Goal: Communication & Community: Share content

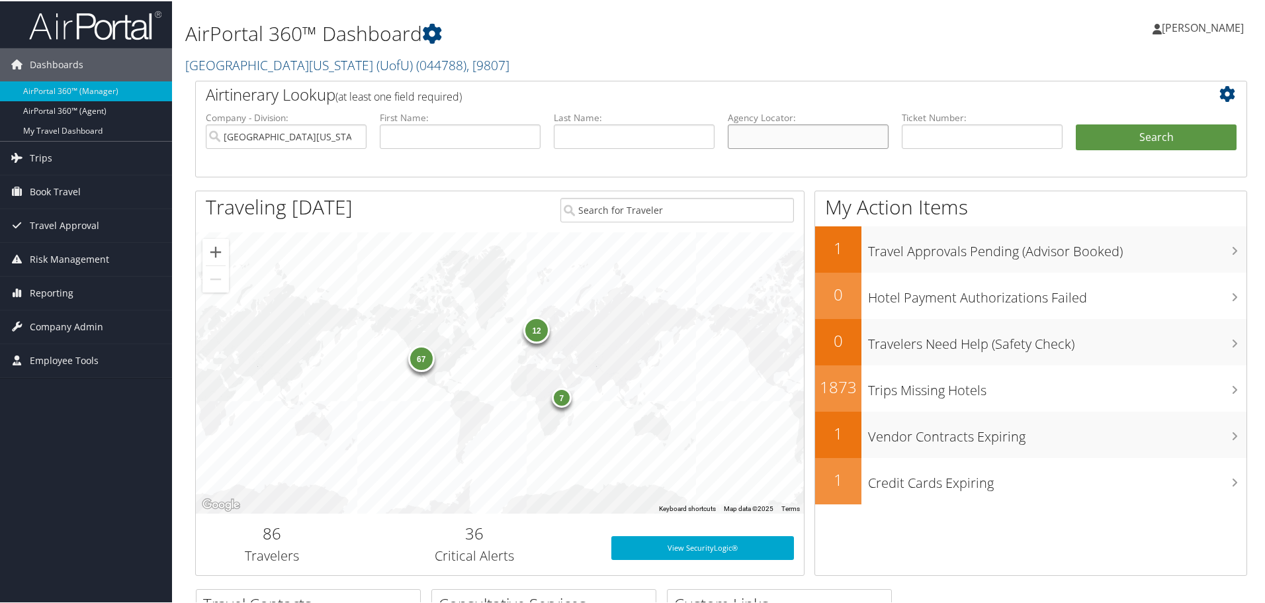
click at [776, 125] on input "text" at bounding box center [808, 135] width 161 height 24
type input "d81rcf"
click at [1150, 126] on button "Search" at bounding box center [1156, 136] width 161 height 26
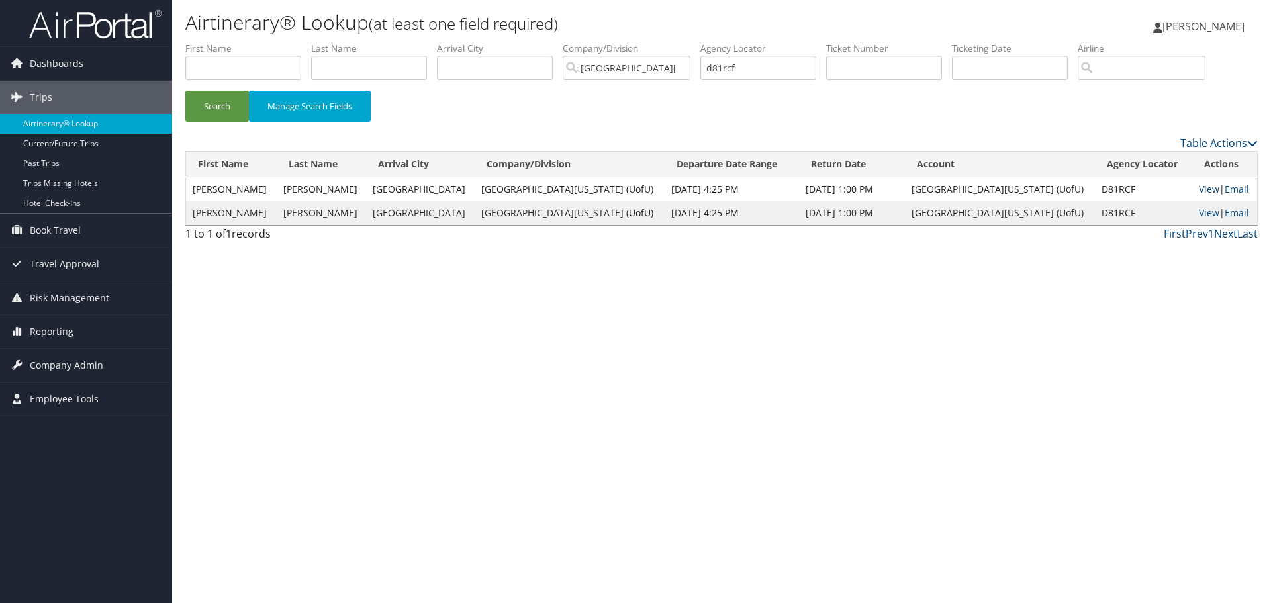
click at [1199, 193] on link "View" at bounding box center [1209, 189] width 21 height 13
click at [1199, 215] on link "View" at bounding box center [1209, 212] width 21 height 13
click at [779, 75] on input "d81rcf" at bounding box center [758, 68] width 116 height 24
type input "d"
type input "d7s54w"
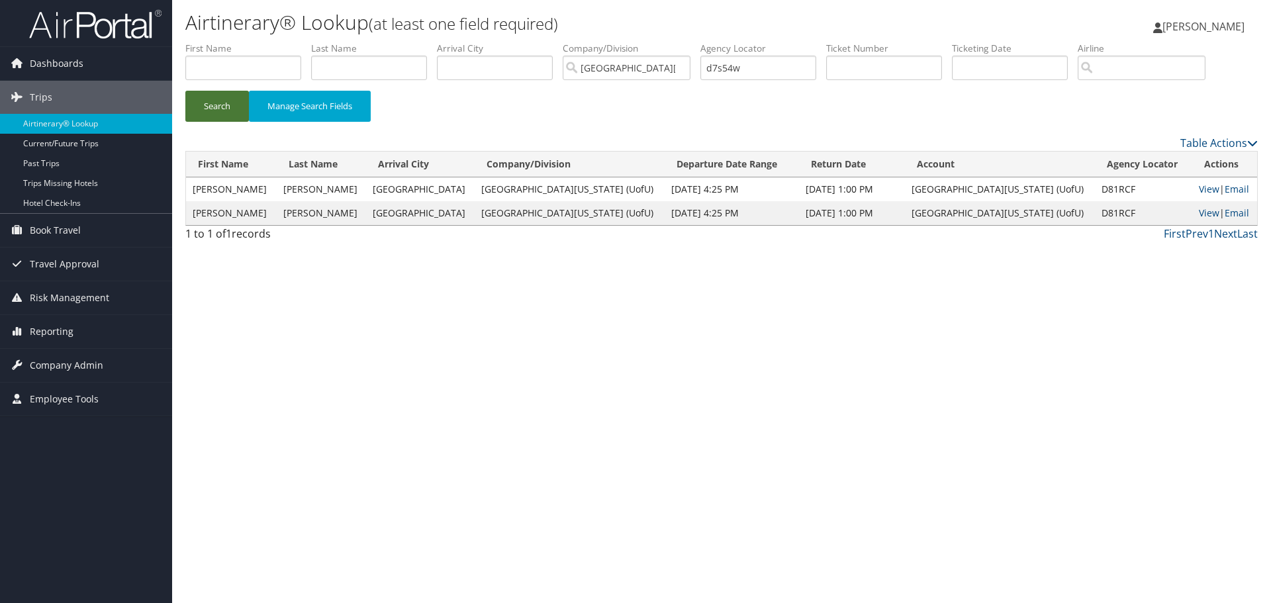
click at [220, 109] on button "Search" at bounding box center [217, 106] width 64 height 31
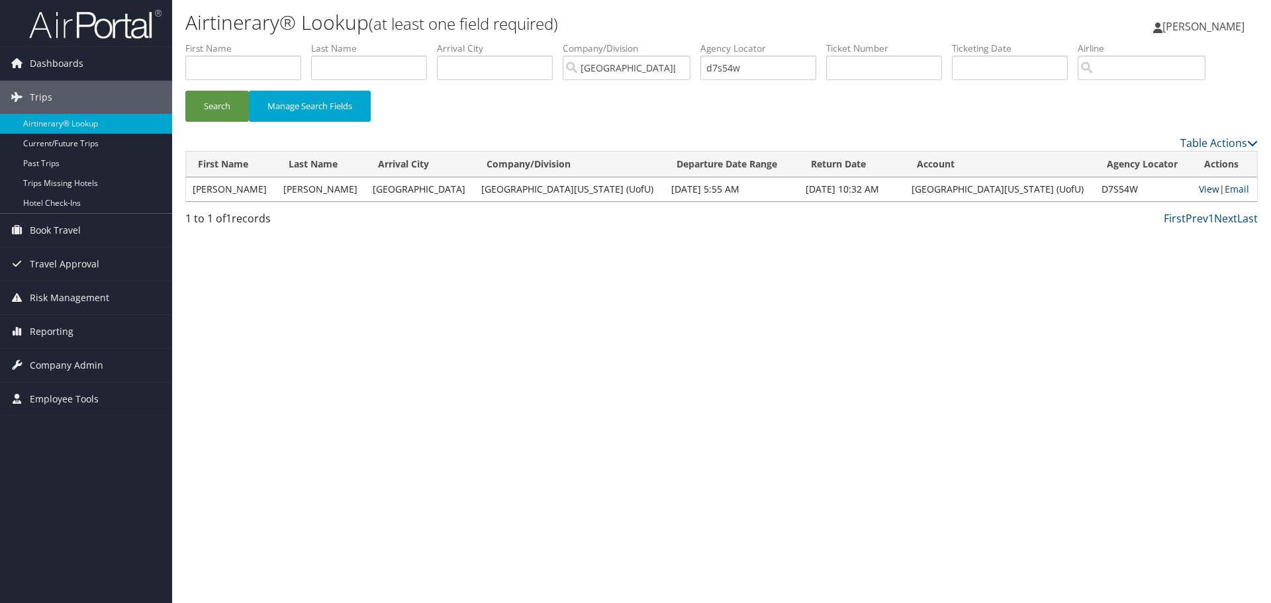
click at [1199, 191] on link "View" at bounding box center [1209, 189] width 21 height 13
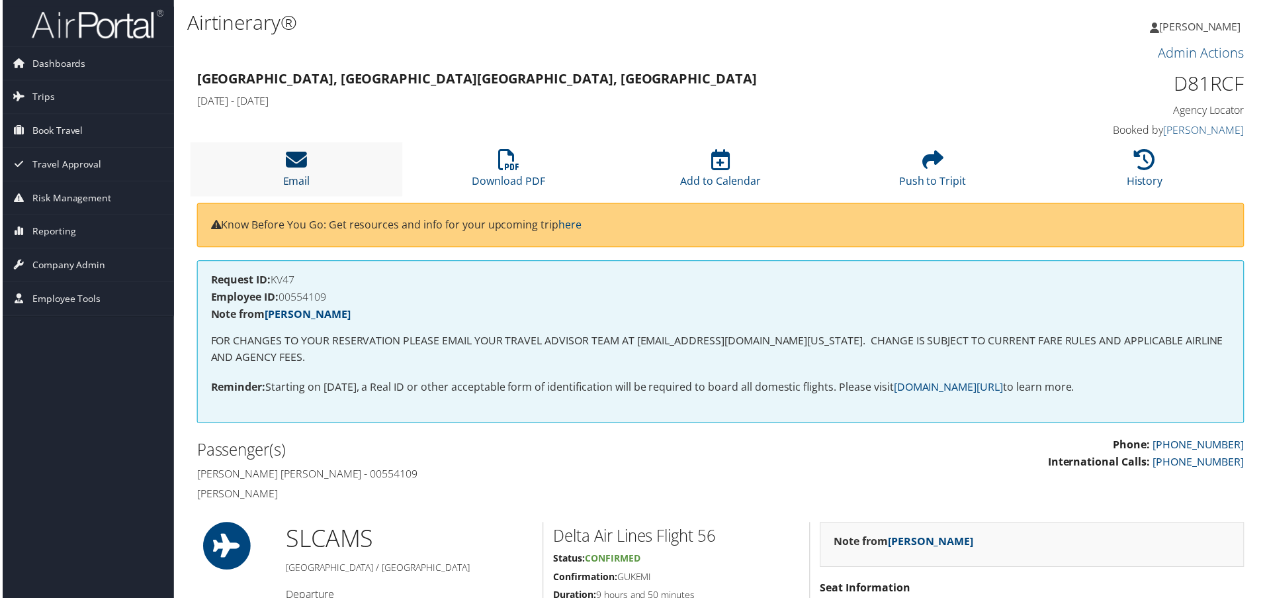
click at [301, 179] on link "Email" at bounding box center [295, 173] width 27 height 32
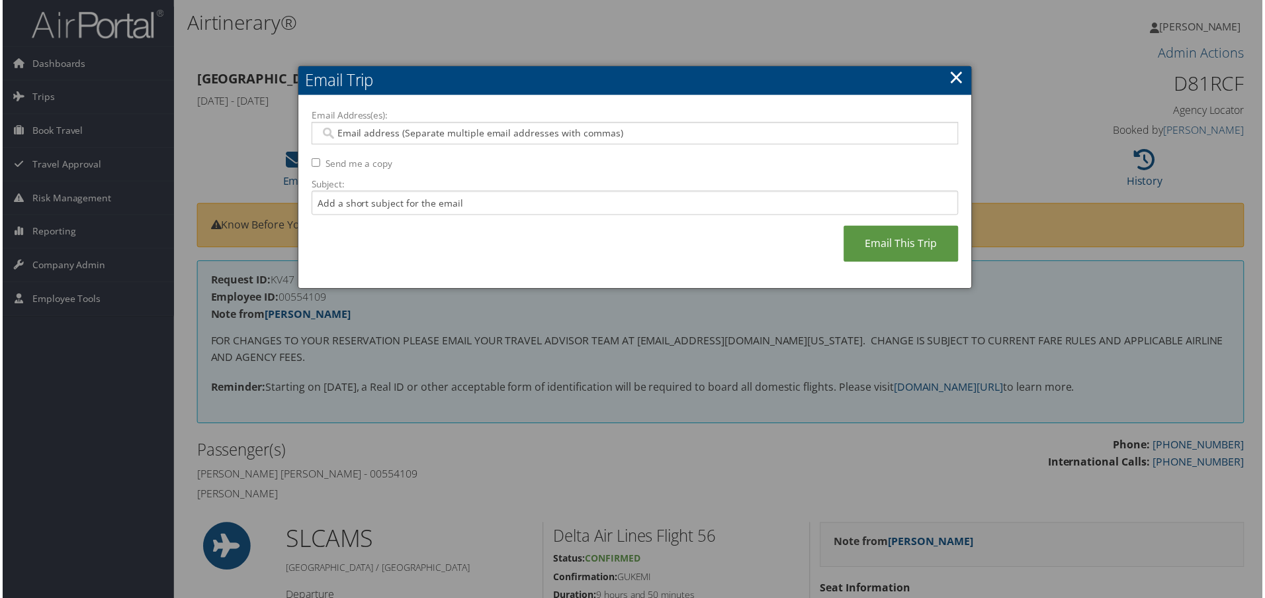
click at [380, 129] on input "Email Address(es):" at bounding box center [635, 133] width 632 height 13
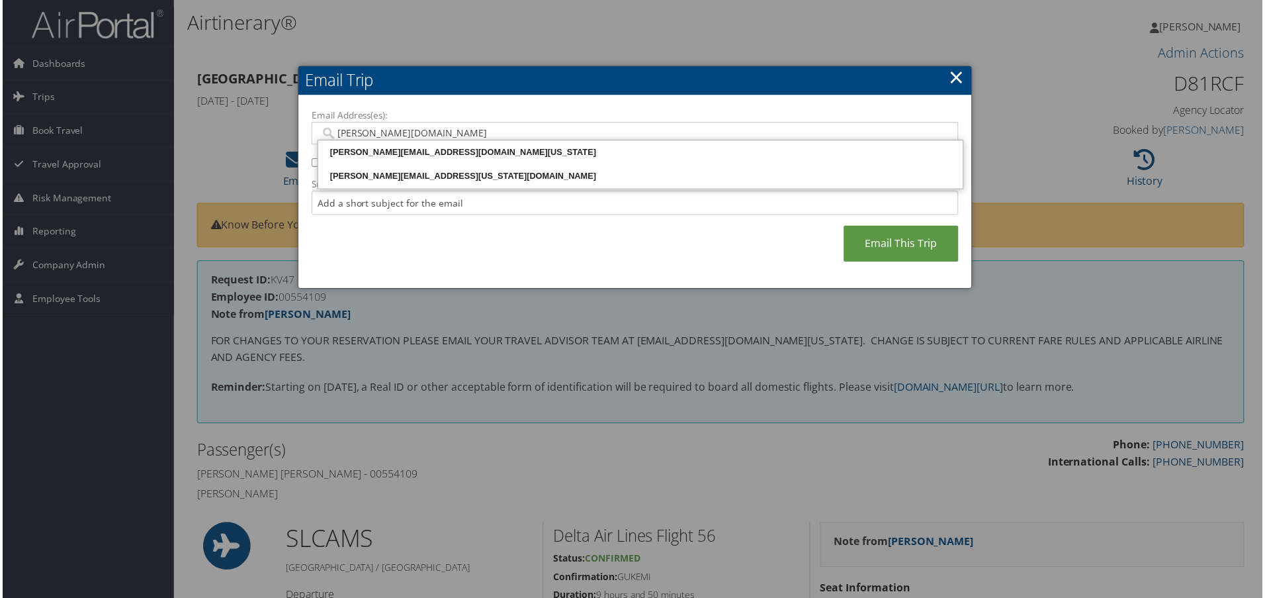
type input "kristi.sto"
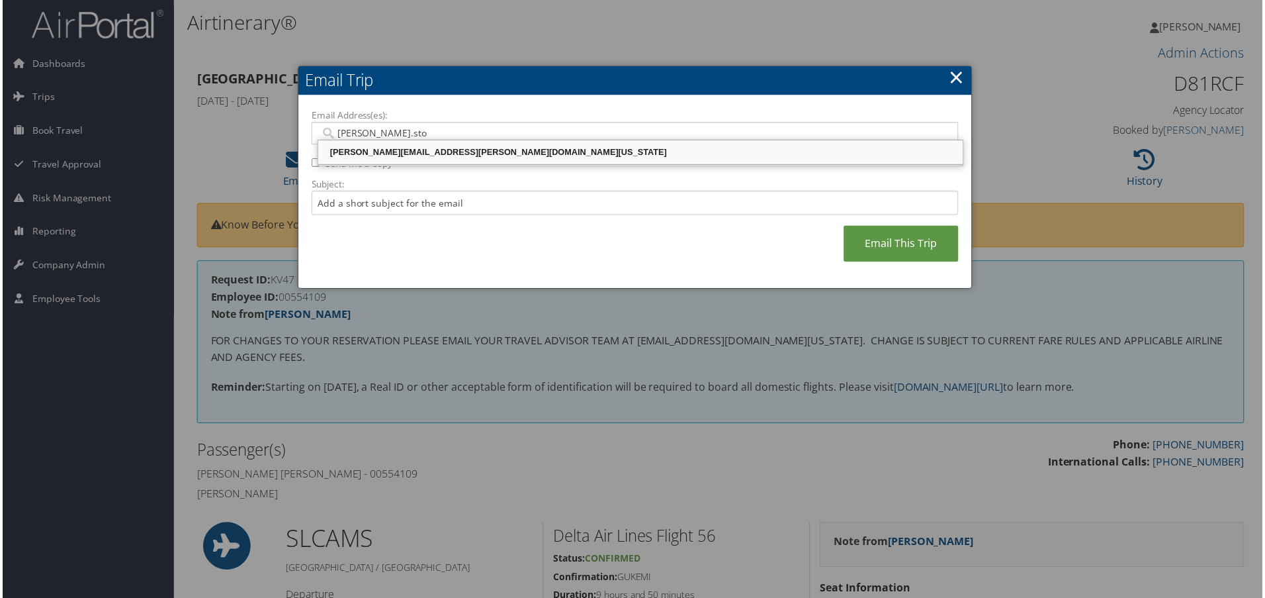
click at [388, 148] on div "KRISTI.STOWE@PATH.UTAH.EDU" at bounding box center [641, 152] width 644 height 13
type input "KRISTI.STOWE@PATH.UTAH.EDU"
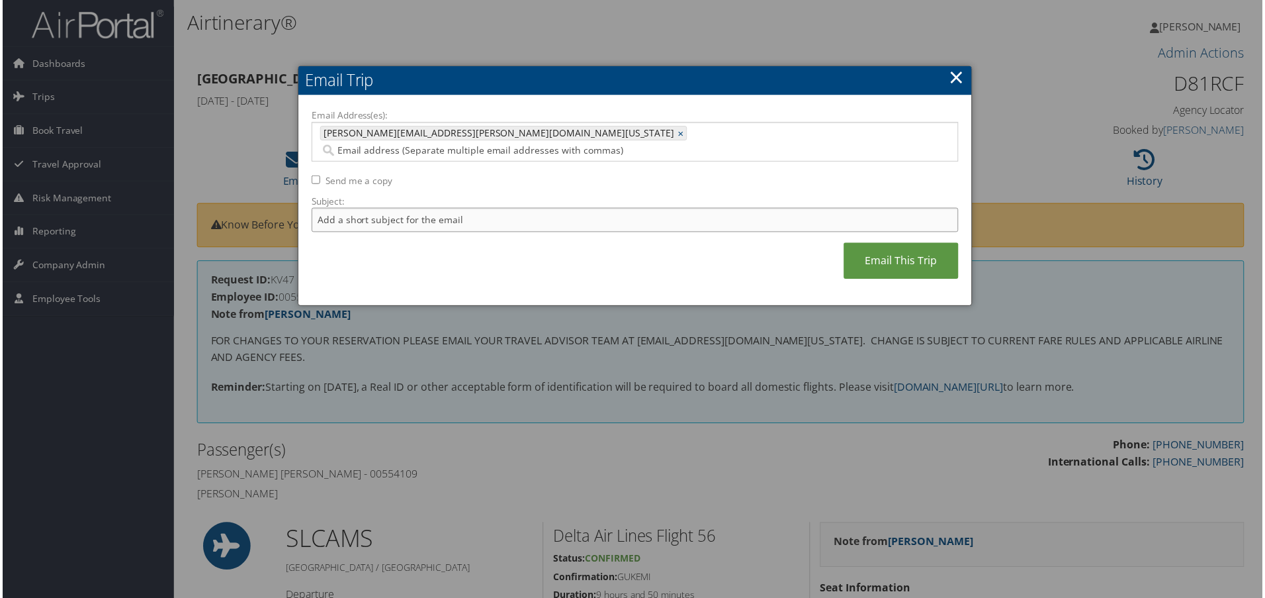
click at [374, 208] on input "Subject:" at bounding box center [635, 220] width 650 height 24
type input "Matthew"
click at [912, 244] on link "Email This Trip" at bounding box center [902, 262] width 115 height 36
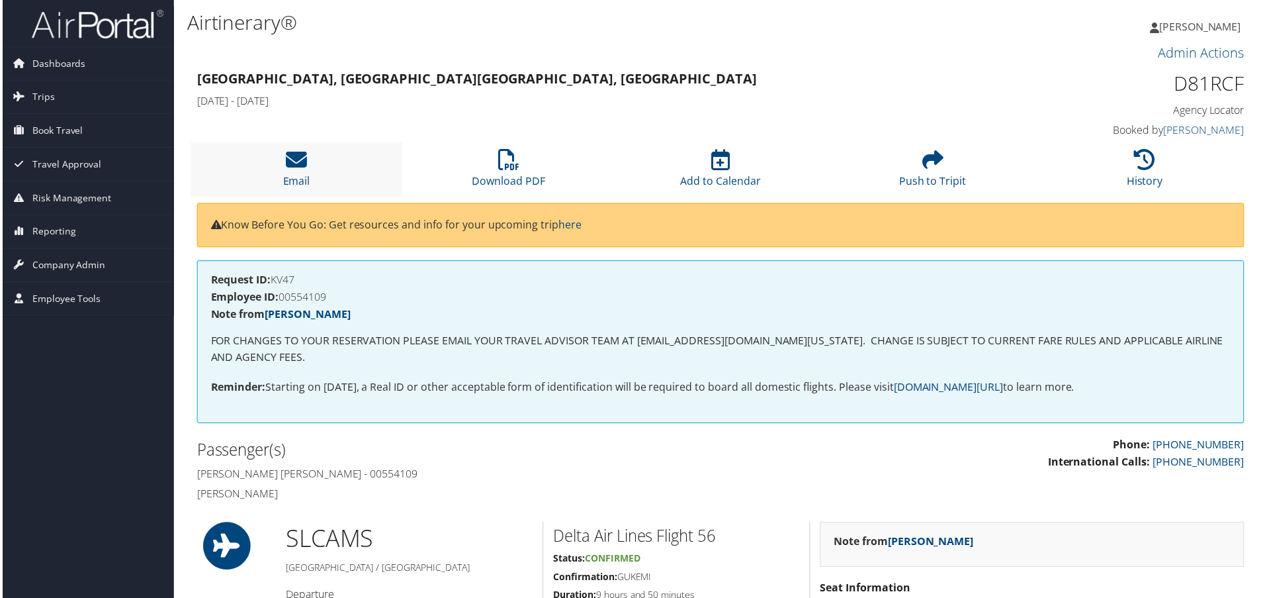
click at [299, 173] on li "Email" at bounding box center [295, 170] width 213 height 54
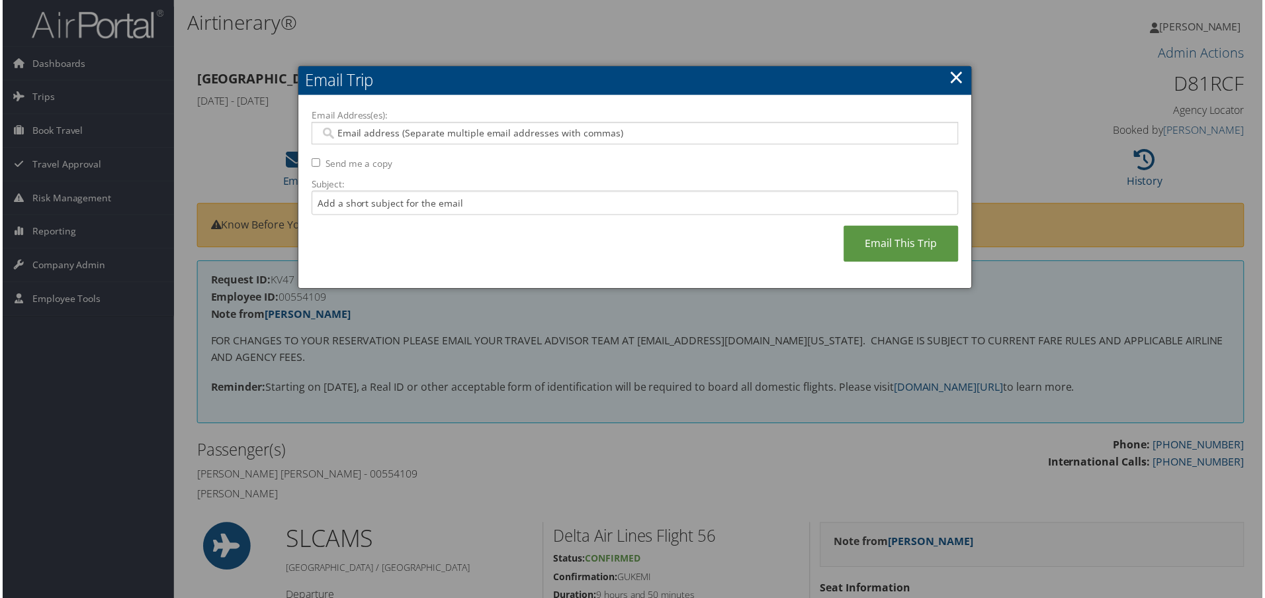
click at [394, 132] on input "Email Address(es):" at bounding box center [635, 133] width 632 height 13
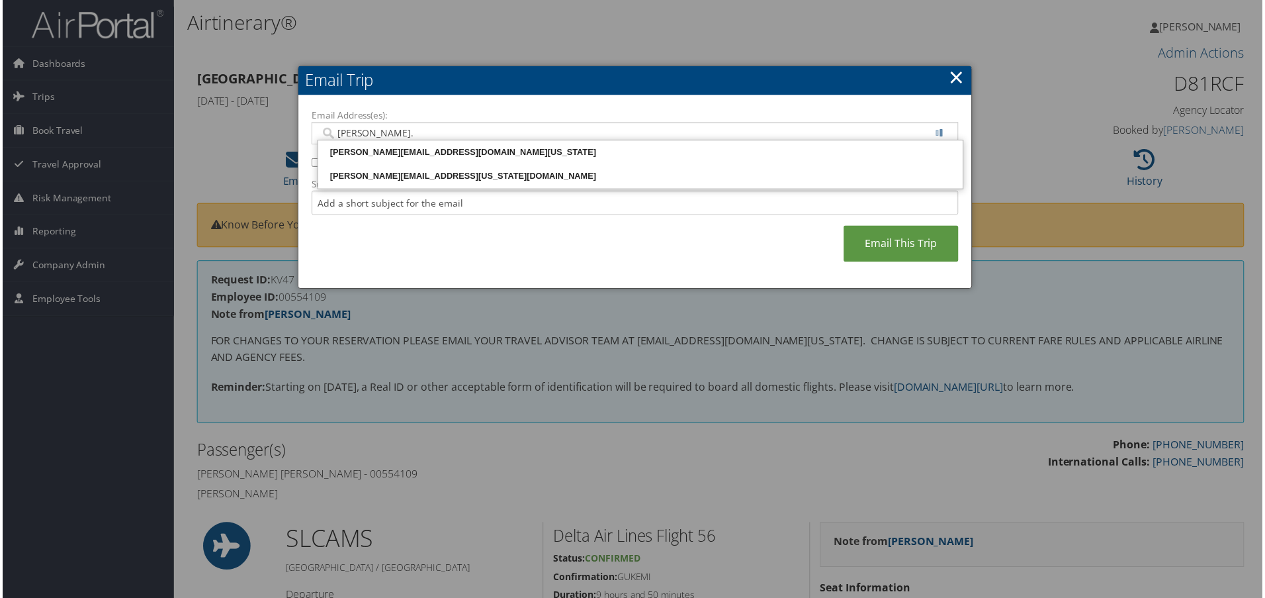
type input "kristi.s"
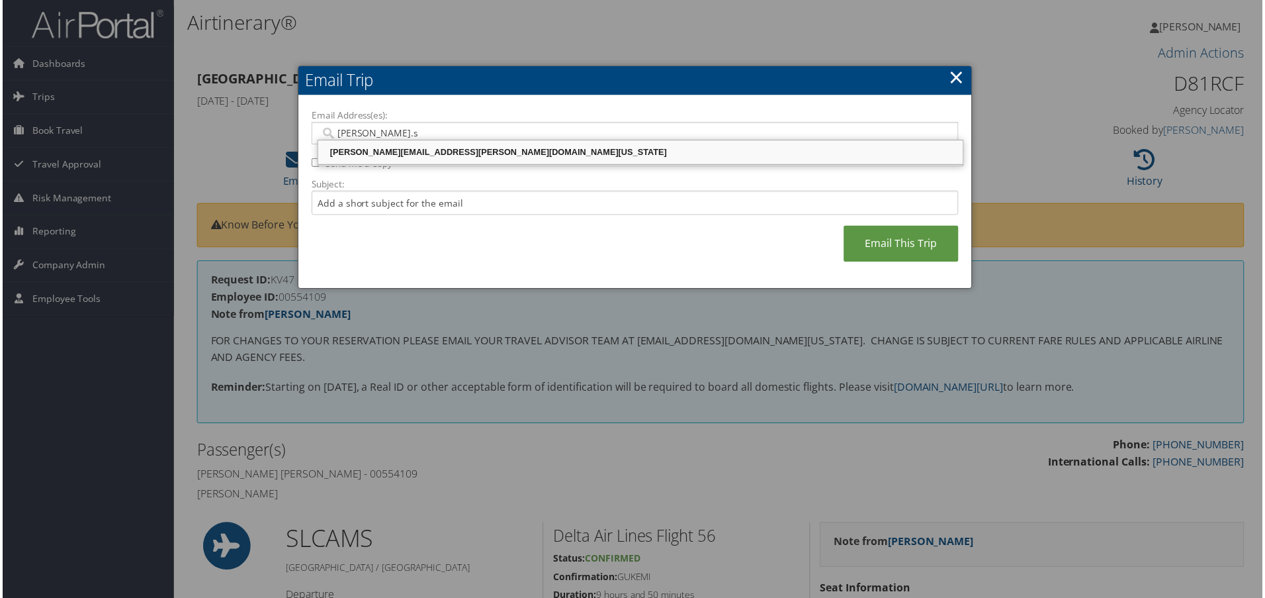
click at [411, 150] on div "KRISTI.STOWE@PATH.UTAH.EDU" at bounding box center [641, 152] width 644 height 13
type input "KRISTI.STOWE@PATH.UTAH.EDU"
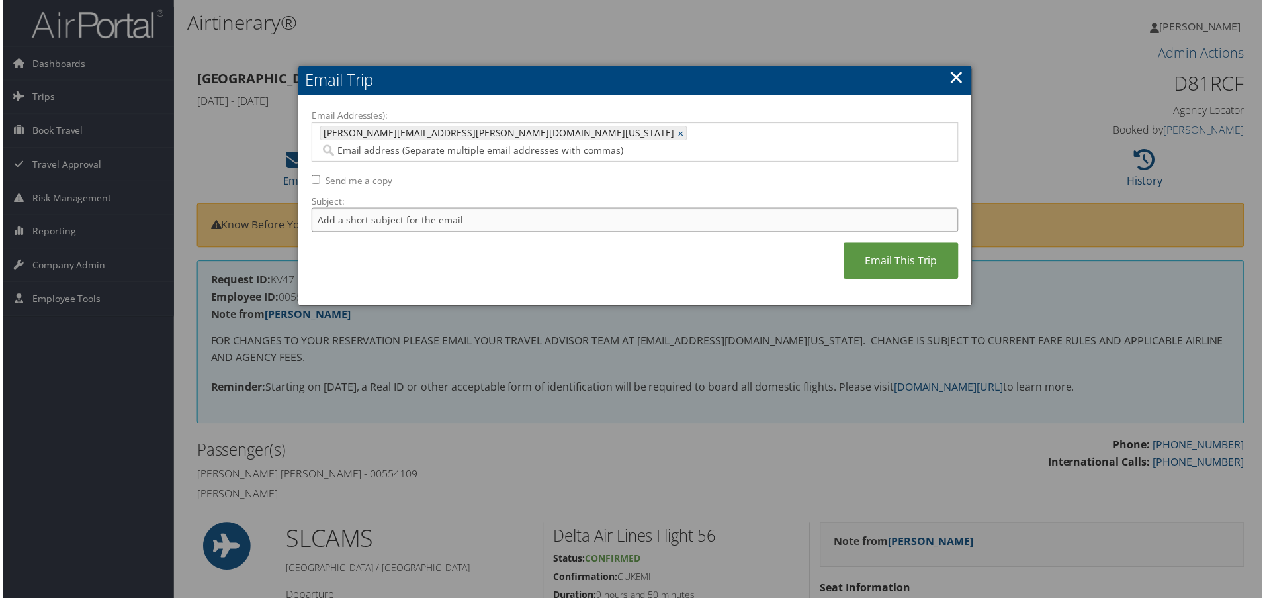
click at [356, 208] on input "Subject:" at bounding box center [635, 220] width 650 height 24
type input "Tisha"
click at [891, 250] on link "Email This Trip" at bounding box center [902, 262] width 115 height 36
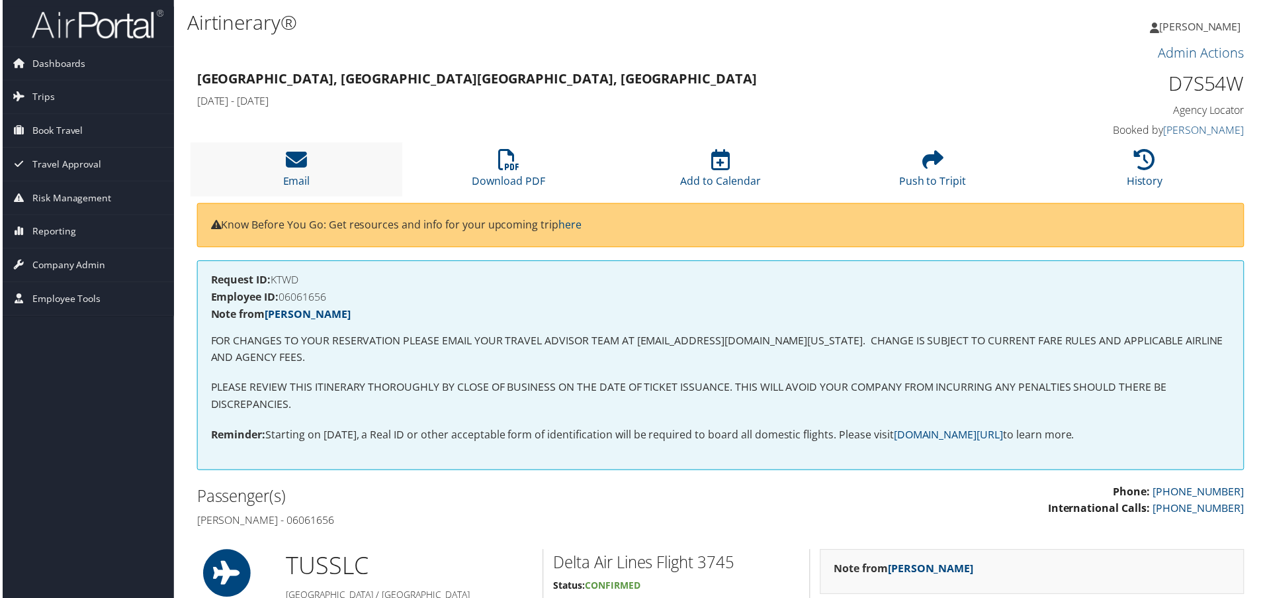
click at [298, 173] on li "Email" at bounding box center [295, 170] width 213 height 54
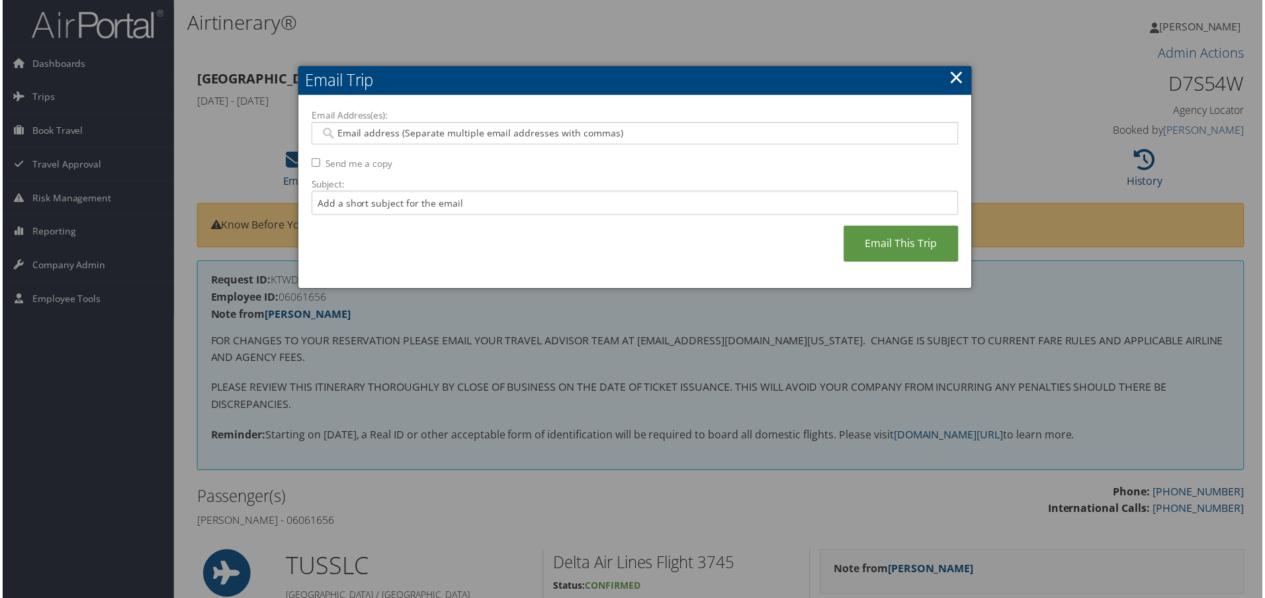
click at [374, 136] on input "Email Address(es):" at bounding box center [635, 133] width 632 height 13
type input "[PERSON_NAME]"
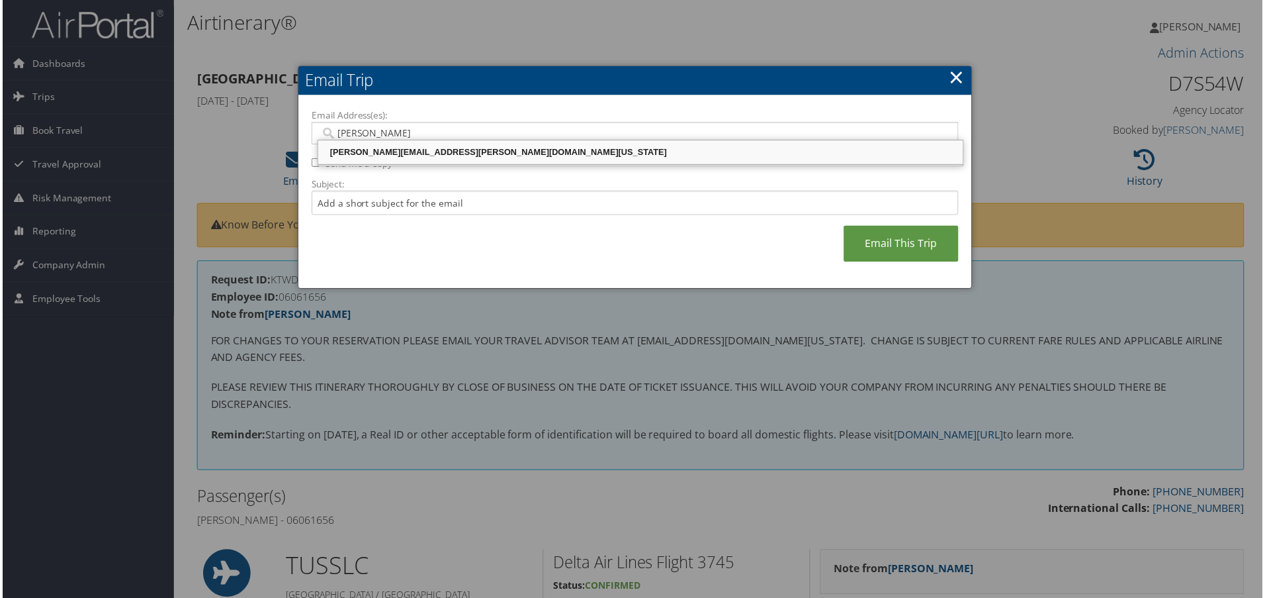
click at [446, 154] on div "[PERSON_NAME][EMAIL_ADDRESS][PERSON_NAME][DOMAIN_NAME][US_STATE]" at bounding box center [641, 152] width 644 height 13
type input "[PERSON_NAME][EMAIL_ADDRESS][PERSON_NAME][DOMAIN_NAME][US_STATE]"
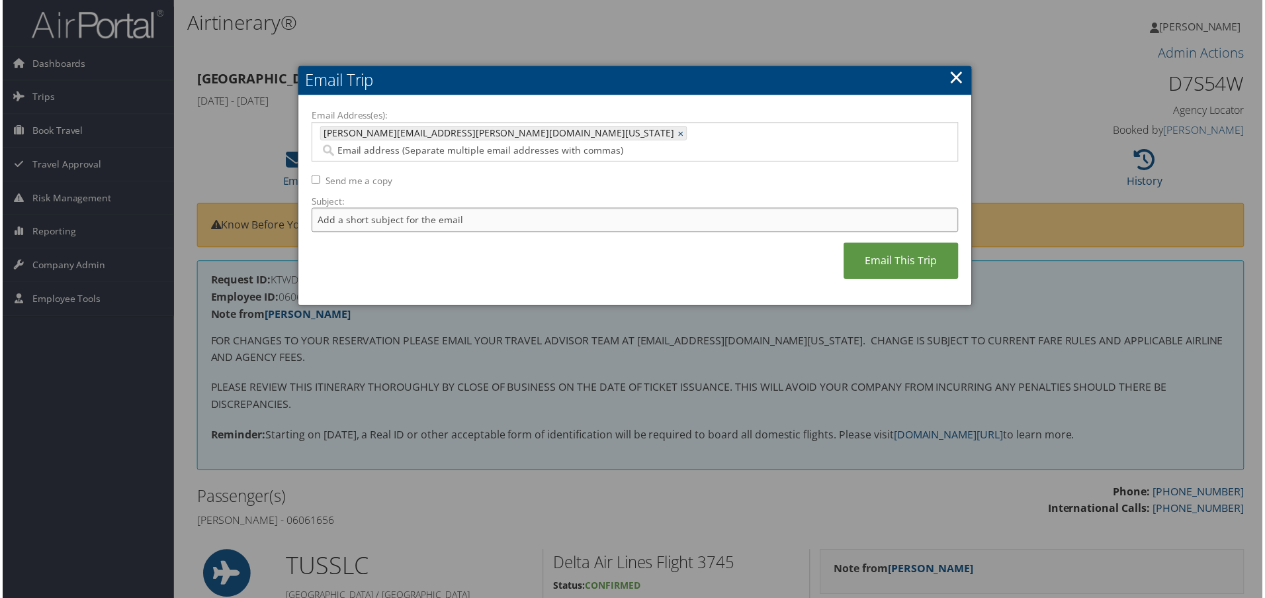
click at [327, 208] on input "Subject:" at bounding box center [635, 220] width 650 height 24
type input "P"
type input "[PERSON_NAME]"
click at [882, 253] on link "Email This Trip" at bounding box center [902, 262] width 115 height 36
